Goal: Information Seeking & Learning: Learn about a topic

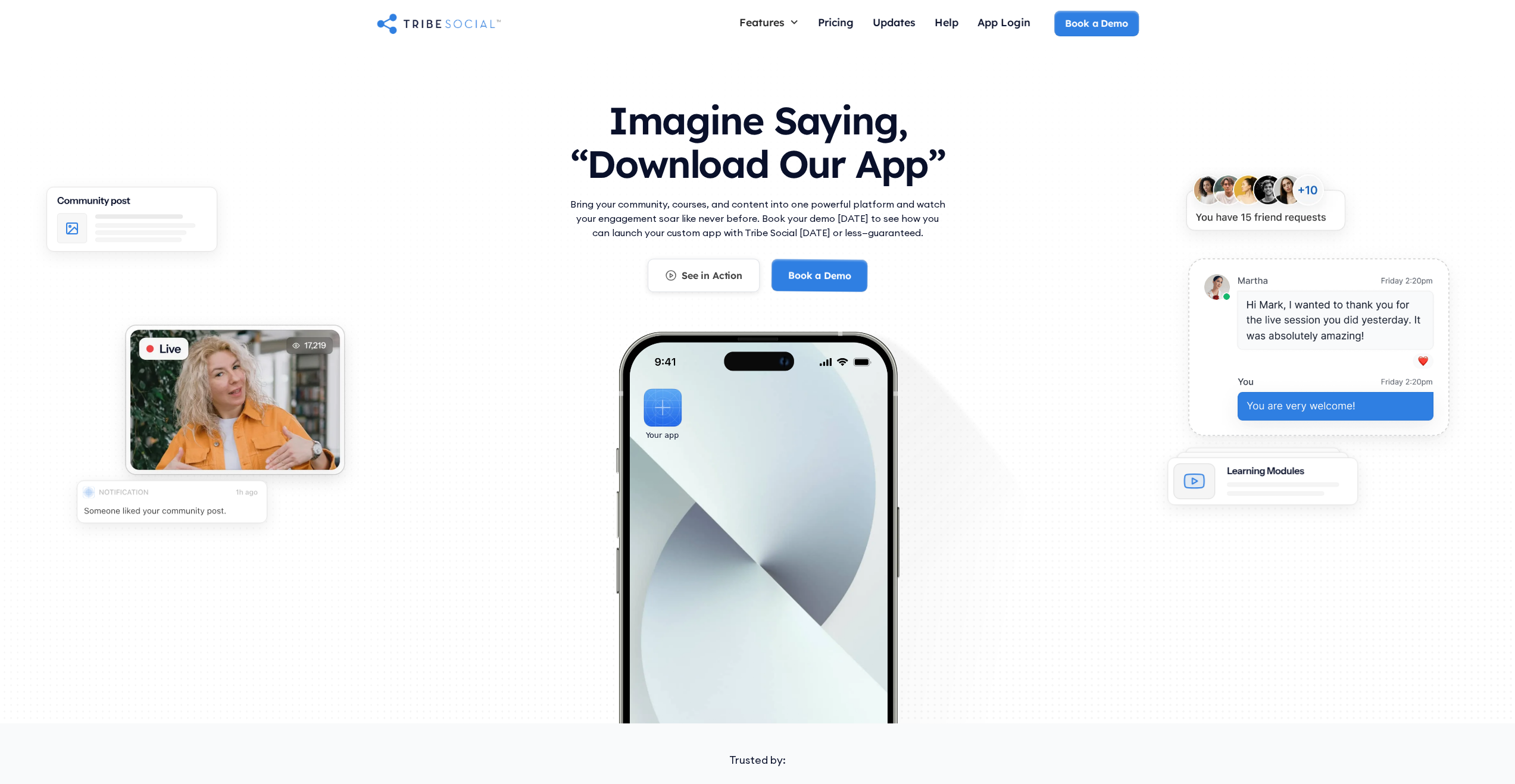
click at [701, 273] on div "See in Action" at bounding box center [711, 276] width 60 height 13
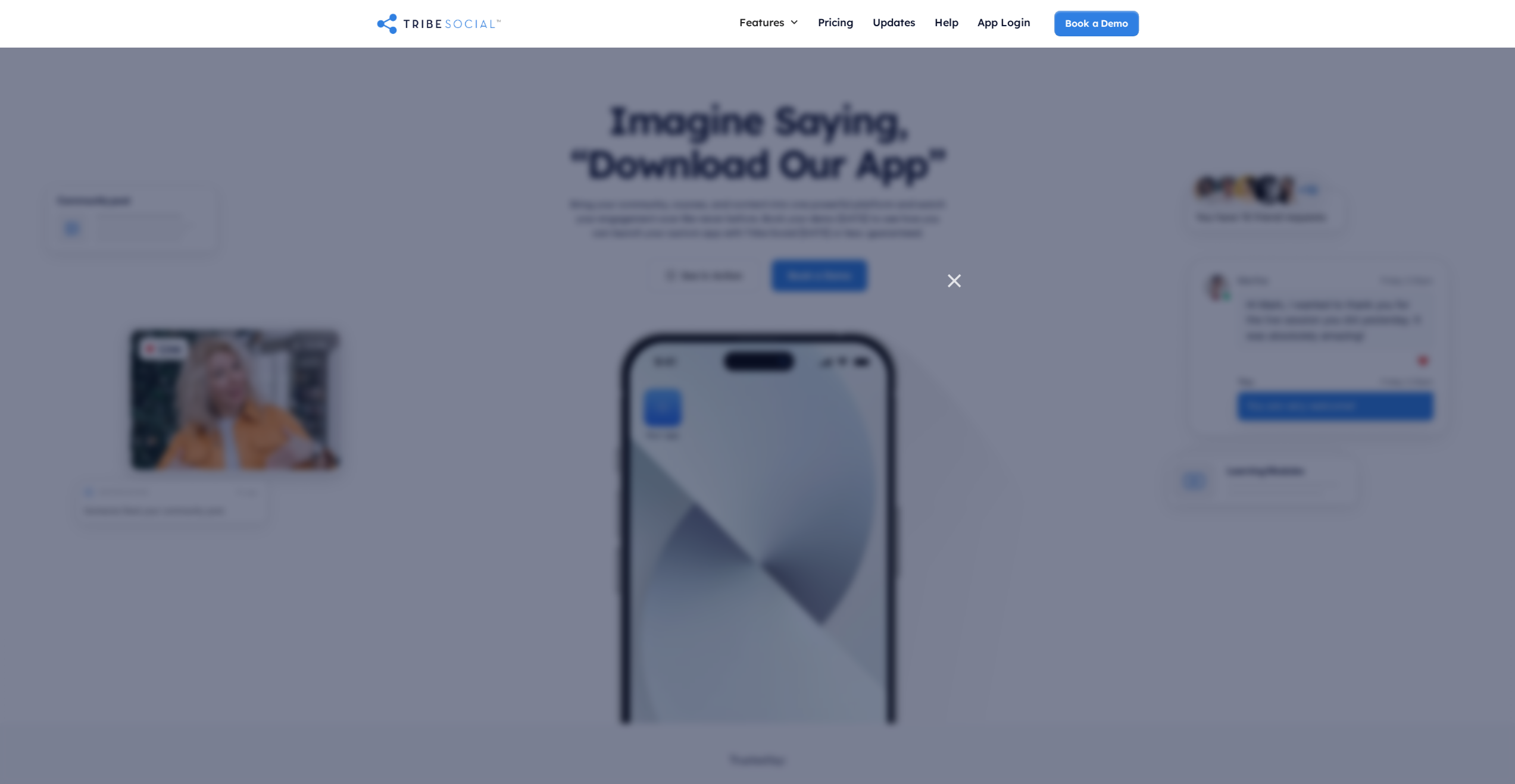
click at [956, 283] on icon at bounding box center [954, 281] width 12 height 12
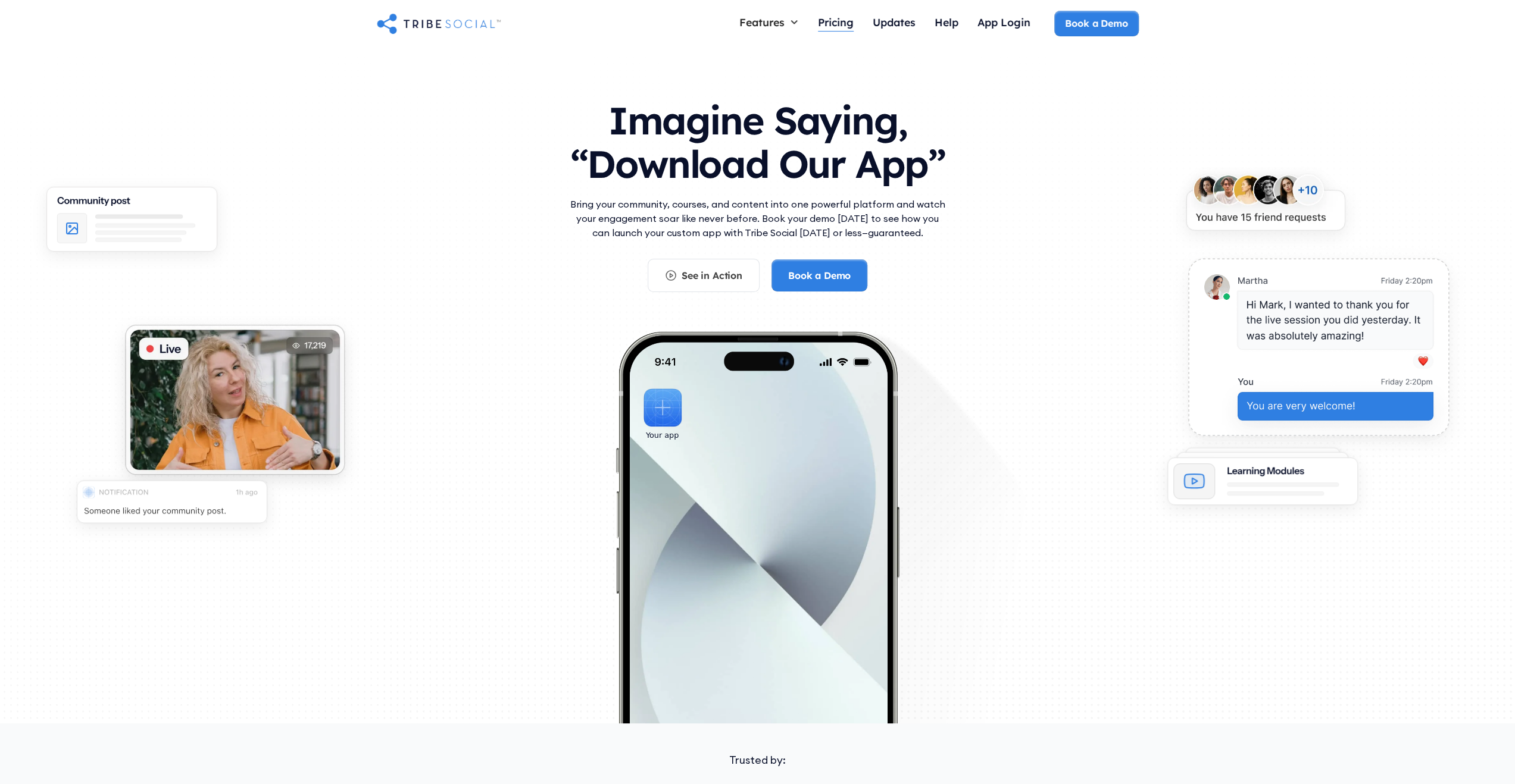
click at [831, 19] on div "Pricing" at bounding box center [836, 22] width 36 height 13
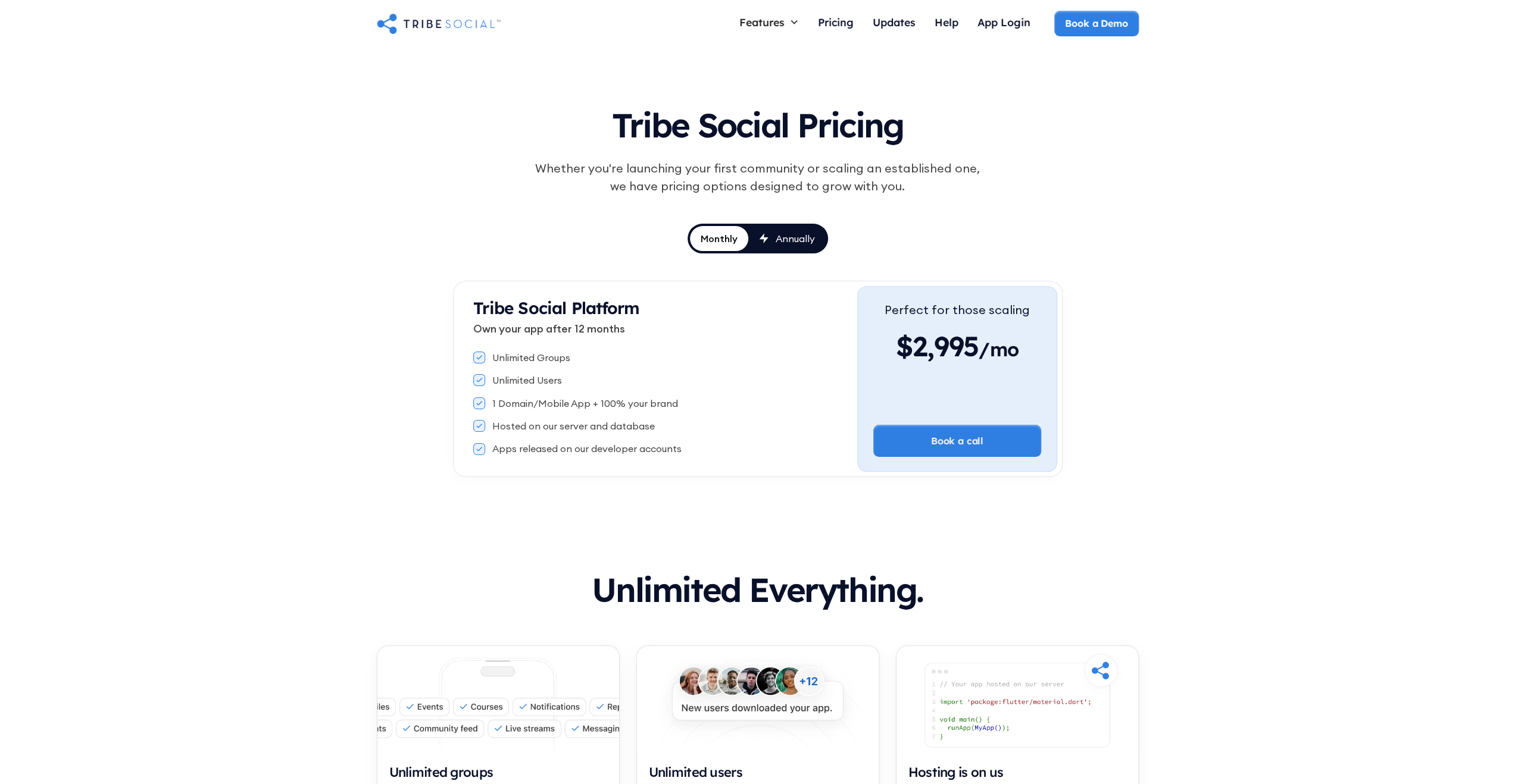
click at [802, 235] on div "Annually" at bounding box center [795, 239] width 39 height 13
click at [714, 240] on div "Monthly" at bounding box center [719, 239] width 39 height 13
